Goal: Find specific page/section: Find specific page/section

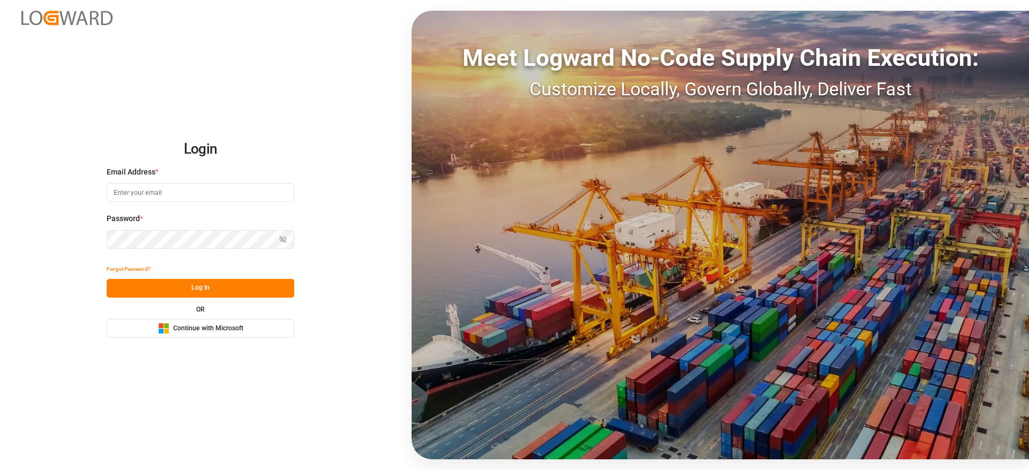
click at [228, 322] on button "Microsoft Logo Continue with Microsoft" at bounding box center [200, 328] width 187 height 19
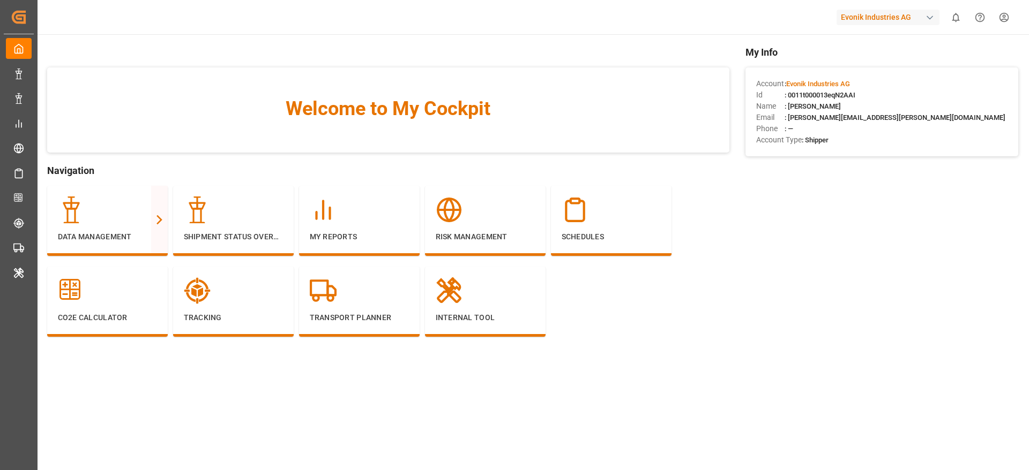
click at [870, 16] on div "Evonik Industries AG" at bounding box center [887, 18] width 103 height 16
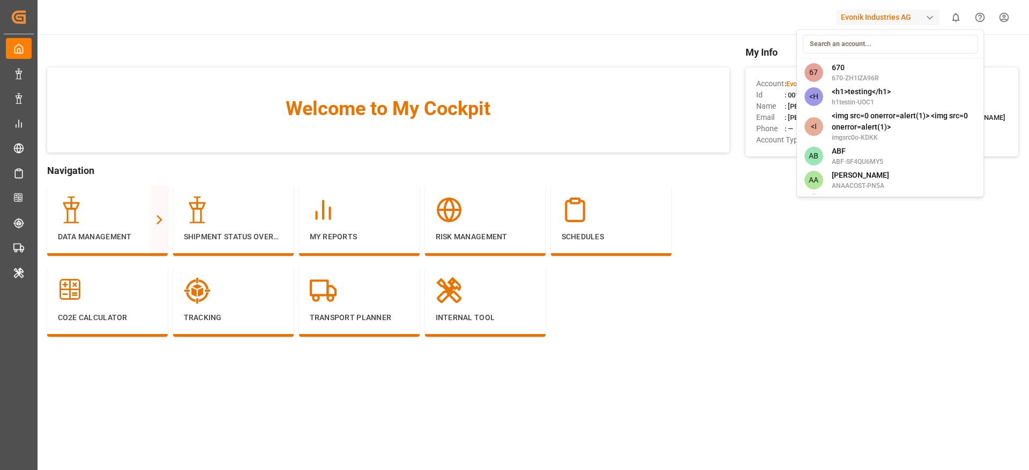
click at [862, 39] on input at bounding box center [889, 44] width 175 height 19
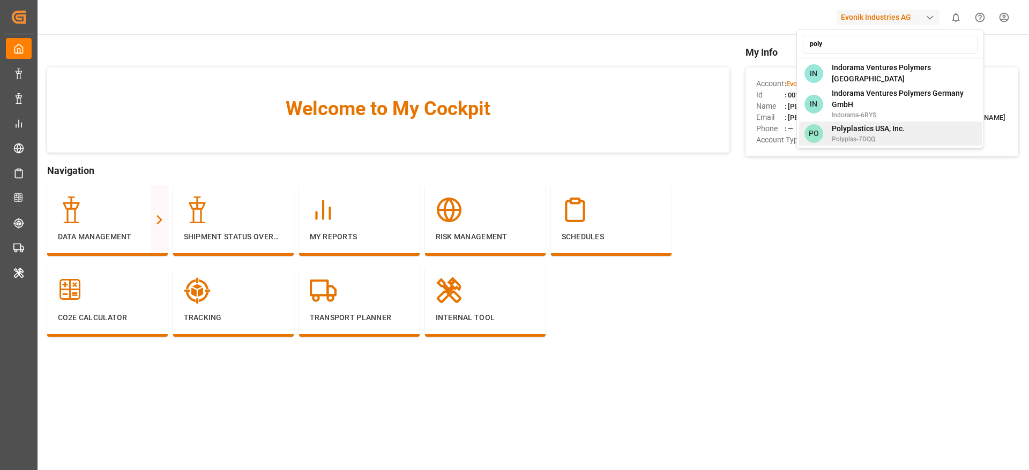
type input "poly"
click at [855, 126] on span "Polyplastics USA, Inc." at bounding box center [867, 128] width 73 height 11
